Goal: Task Accomplishment & Management: Manage account settings

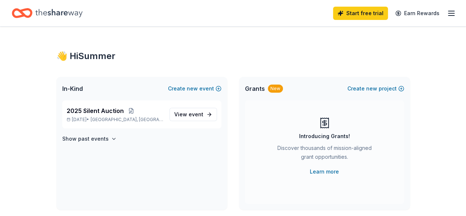
click at [447, 11] on icon "button" at bounding box center [451, 13] width 9 height 9
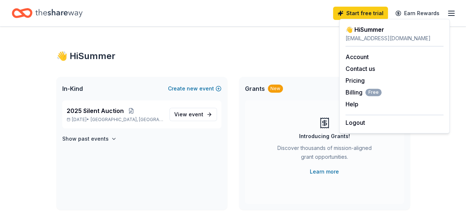
click at [388, 32] on div "👋 Hi Summer" at bounding box center [395, 29] width 98 height 9
click at [367, 57] on link "Account" at bounding box center [357, 56] width 23 height 7
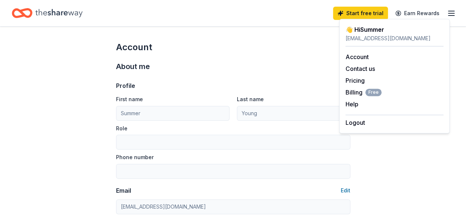
click at [247, 48] on div "Account" at bounding box center [233, 47] width 234 height 12
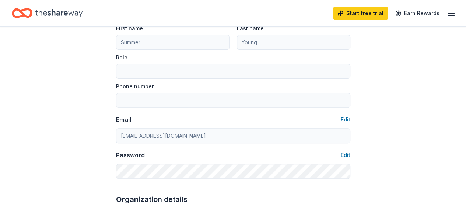
scroll to position [74, 0]
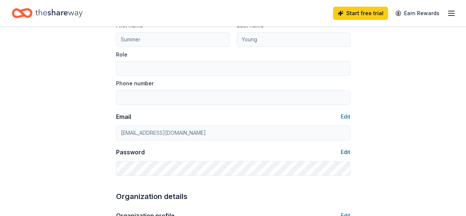
click at [348, 151] on button "Edit" at bounding box center [346, 151] width 10 height 9
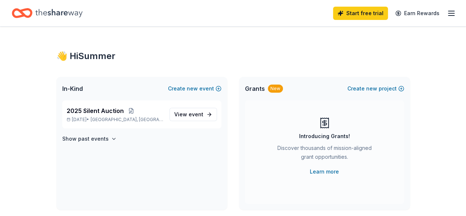
click at [448, 13] on line "button" at bounding box center [451, 13] width 6 height 0
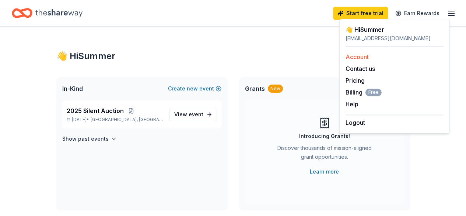
click at [359, 56] on link "Account" at bounding box center [357, 56] width 23 height 7
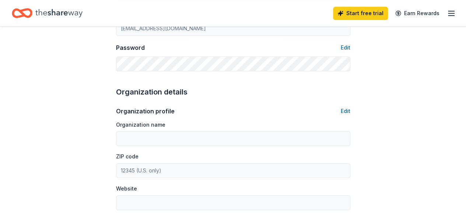
scroll to position [147, 0]
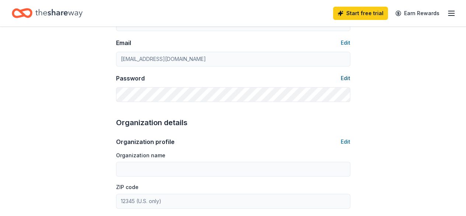
click at [343, 76] on button "Edit" at bounding box center [346, 78] width 10 height 9
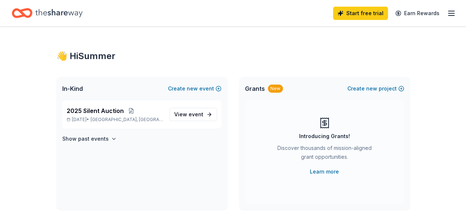
click at [447, 11] on icon "button" at bounding box center [451, 13] width 9 height 9
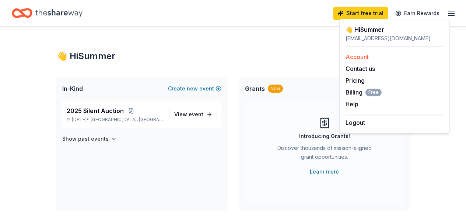
click at [358, 54] on link "Account" at bounding box center [357, 56] width 23 height 7
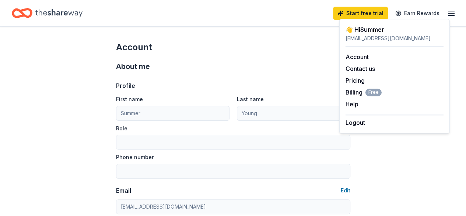
click at [216, 62] on div "About me" at bounding box center [233, 66] width 234 height 12
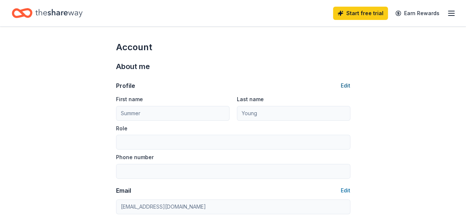
click at [345, 84] on button "Edit" at bounding box center [346, 85] width 10 height 9
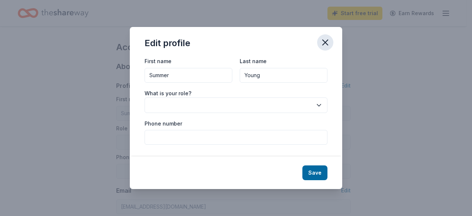
click at [321, 41] on icon "button" at bounding box center [325, 42] width 10 height 10
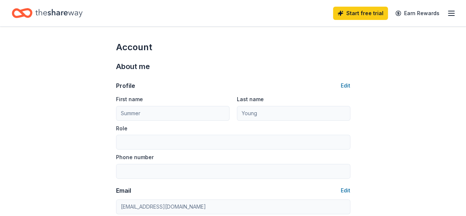
click at [47, 12] on icon "Home" at bounding box center [58, 13] width 47 height 8
